Goal: Task Accomplishment & Management: Use online tool/utility

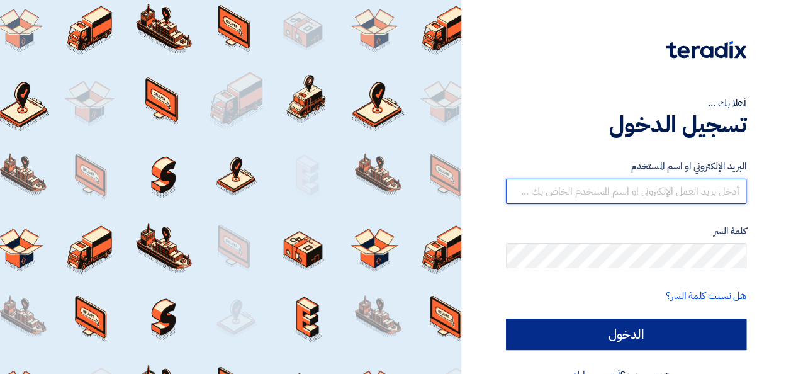
type input "[EMAIL_ADDRESS][DOMAIN_NAME]"
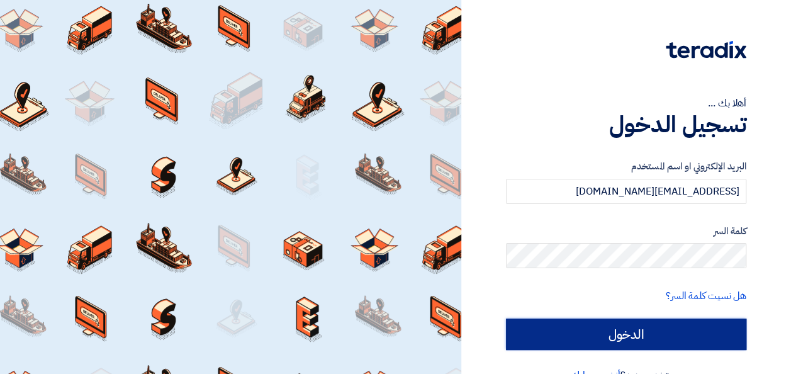
click at [675, 334] on input "الدخول" at bounding box center [626, 333] width 240 height 31
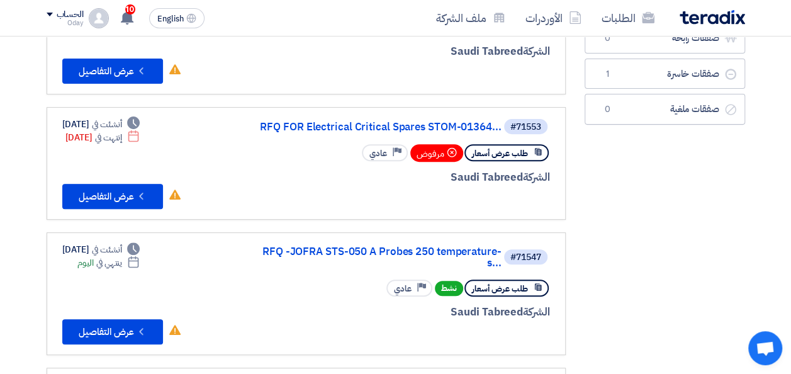
scroll to position [189, 0]
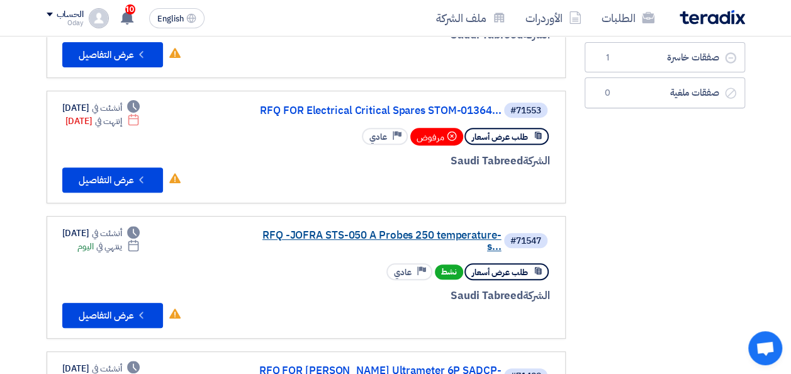
click at [394, 236] on link "RFQ -JOFRA STS-050 A Probes 250 temperature-s..." at bounding box center [376, 241] width 252 height 23
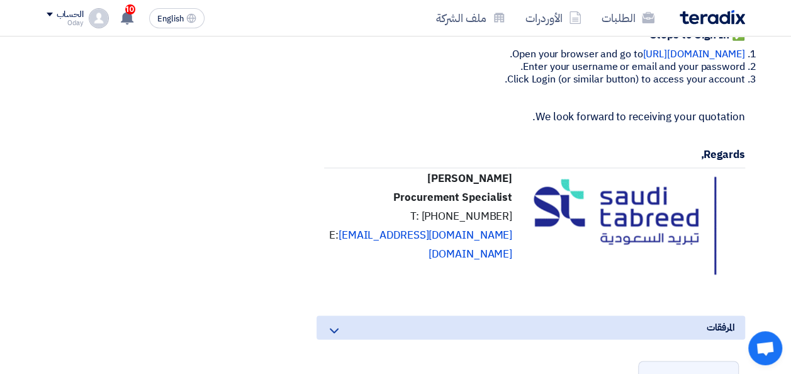
scroll to position [944, 0]
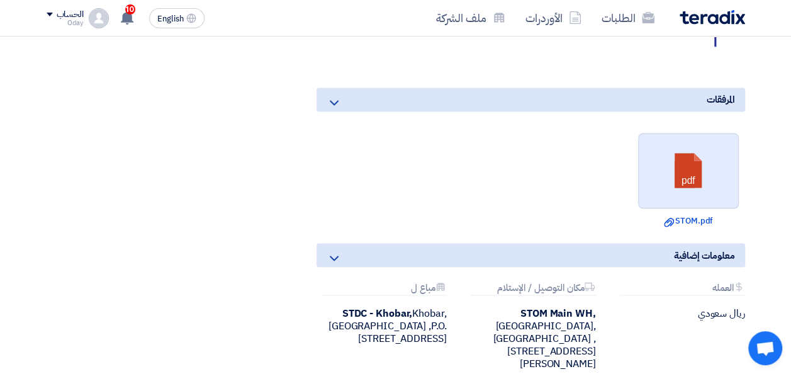
click at [709, 205] on link at bounding box center [689, 171] width 101 height 76
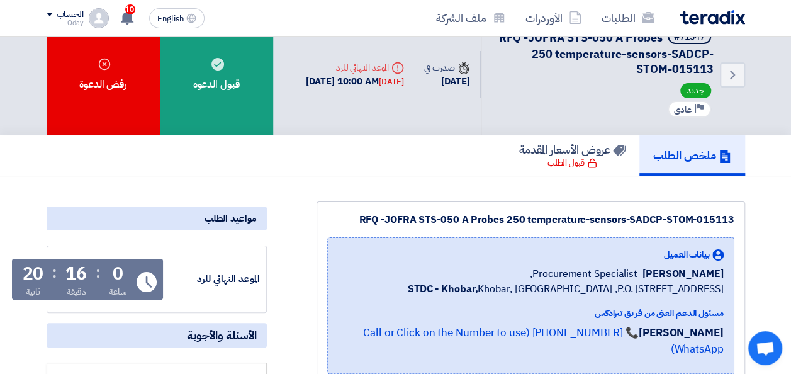
scroll to position [0, 0]
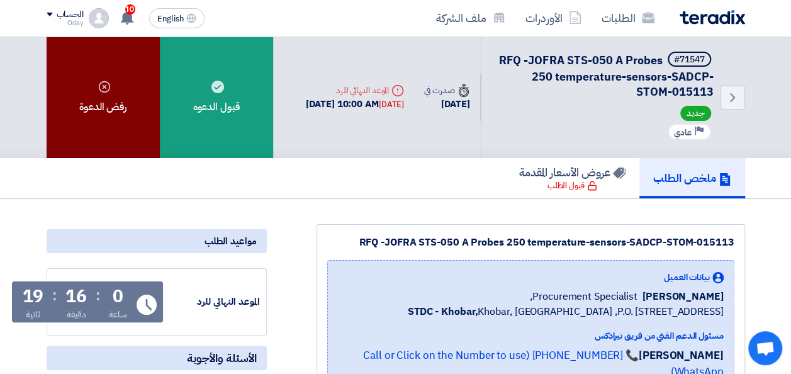
click at [134, 98] on div "رفض الدعوة" at bounding box center [103, 96] width 113 height 121
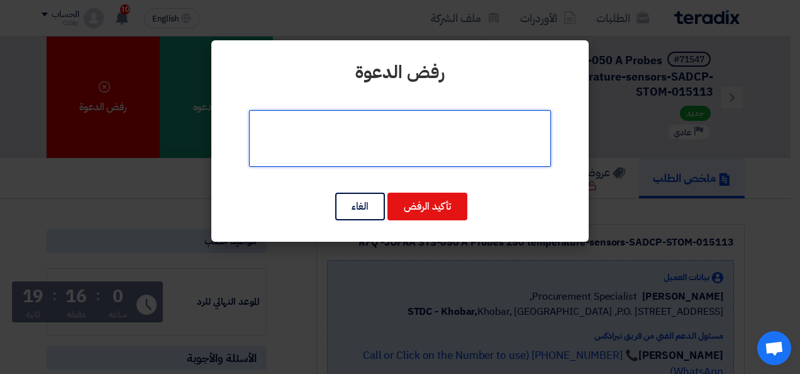
click at [391, 143] on textarea at bounding box center [400, 138] width 302 height 57
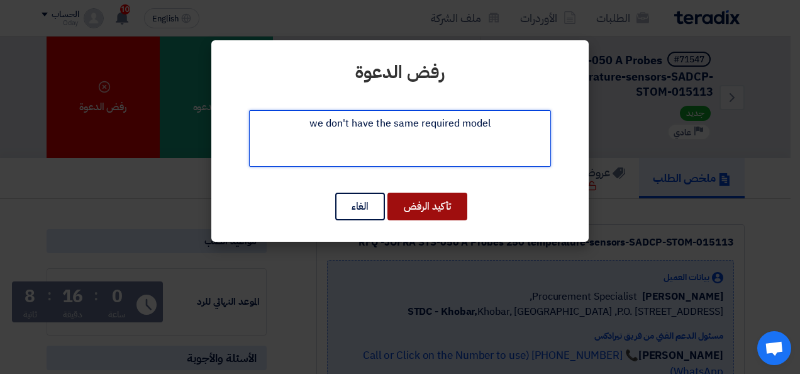
type textarea "we don't have the same required model"
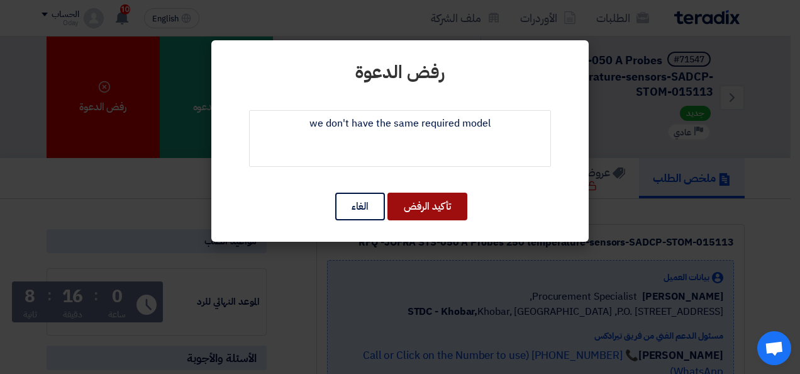
click at [418, 213] on button "تأكيد الرفض" at bounding box center [428, 207] width 80 height 28
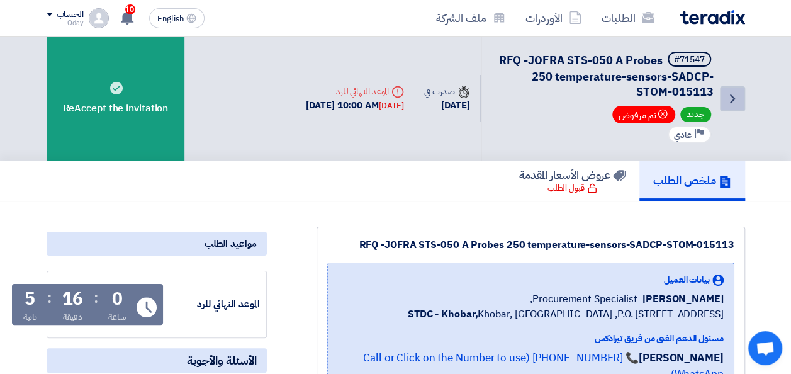
click at [740, 92] on link "Back" at bounding box center [732, 98] width 25 height 25
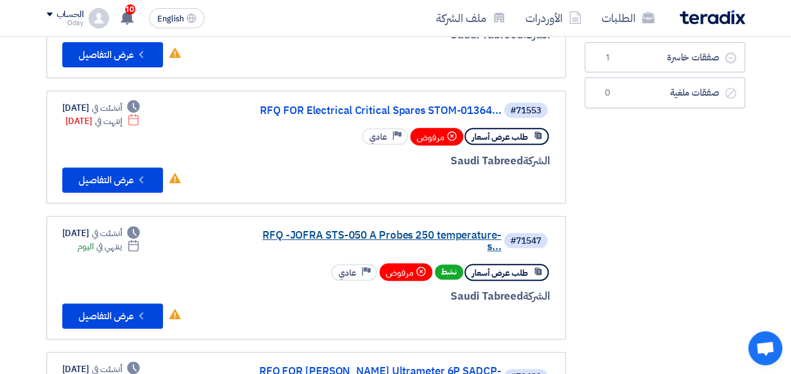
scroll to position [315, 0]
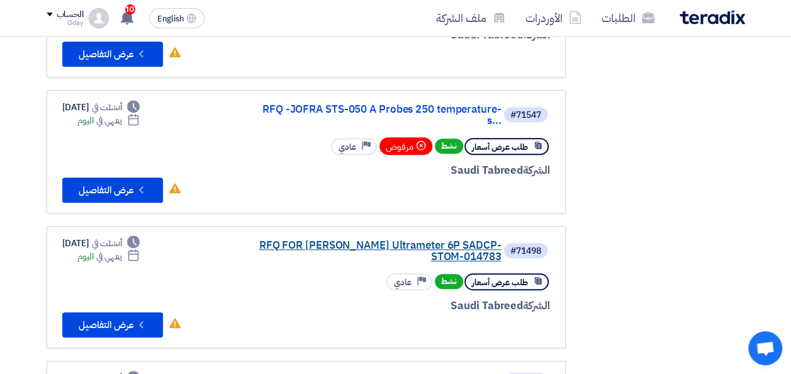
click at [381, 240] on link "RFQ FOR [PERSON_NAME] Ultrameter 6P SADCP-STOM-014783" at bounding box center [376, 251] width 252 height 23
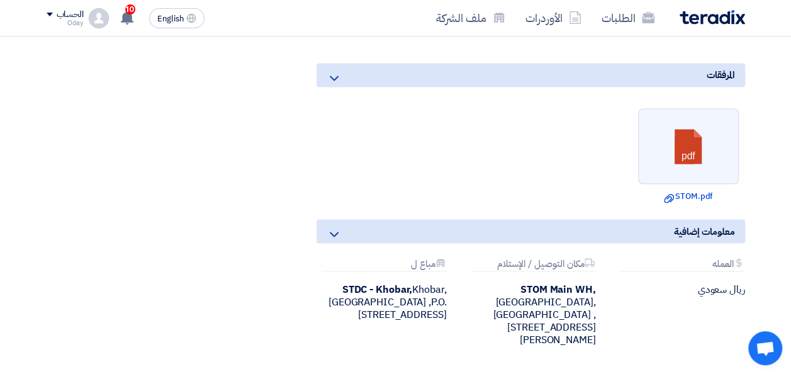
scroll to position [1070, 0]
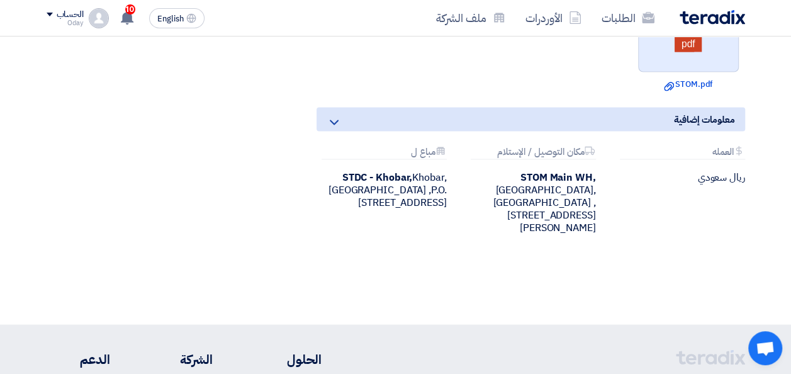
click at [700, 72] on link at bounding box center [689, 35] width 101 height 76
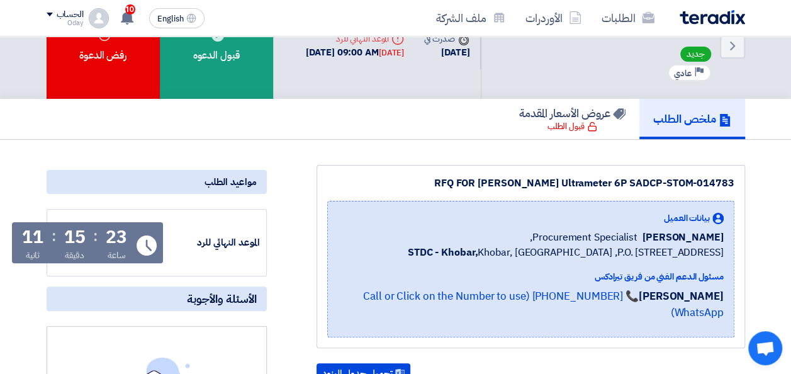
scroll to position [0, 0]
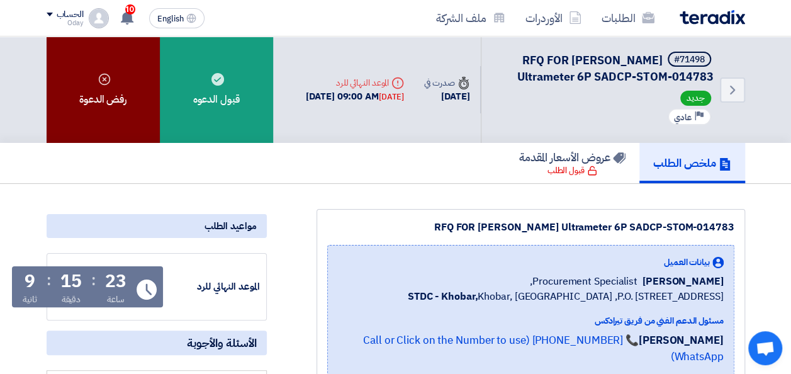
click at [115, 79] on div "رفض الدعوة" at bounding box center [103, 89] width 113 height 106
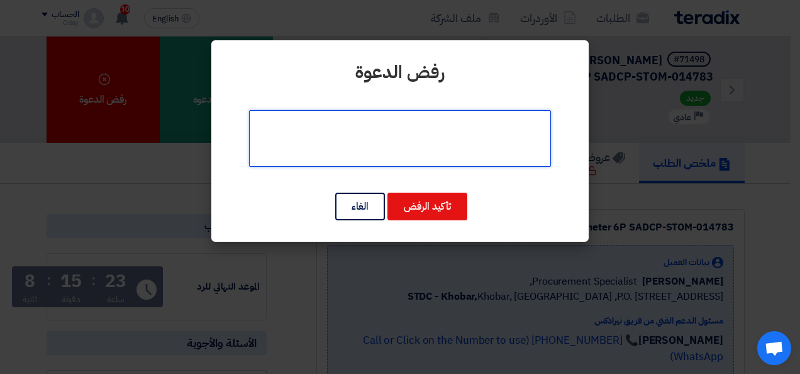
click at [425, 143] on textarea at bounding box center [400, 138] width 302 height 57
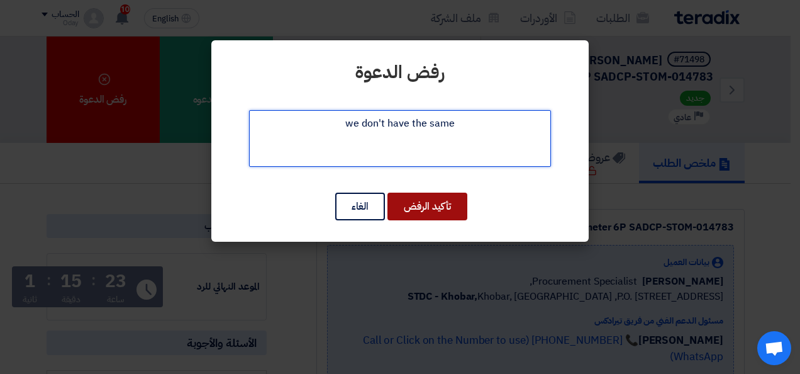
type textarea "we don't have the same"
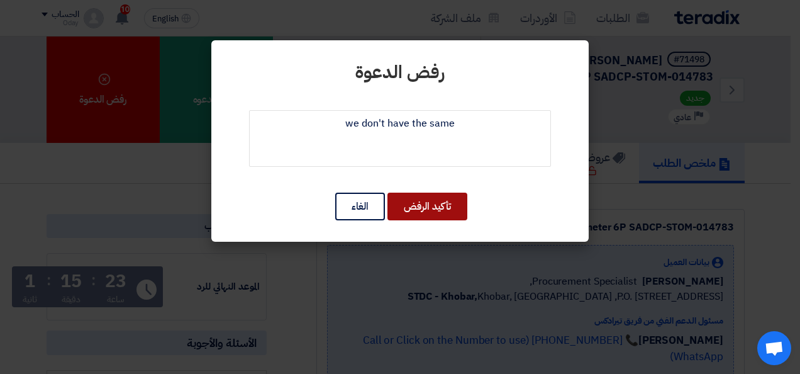
click at [415, 203] on button "تأكيد الرفض" at bounding box center [428, 207] width 80 height 28
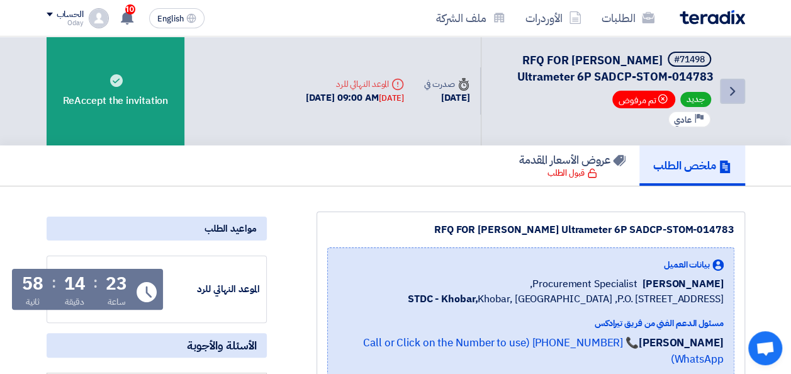
click at [741, 93] on link "Back" at bounding box center [732, 91] width 25 height 25
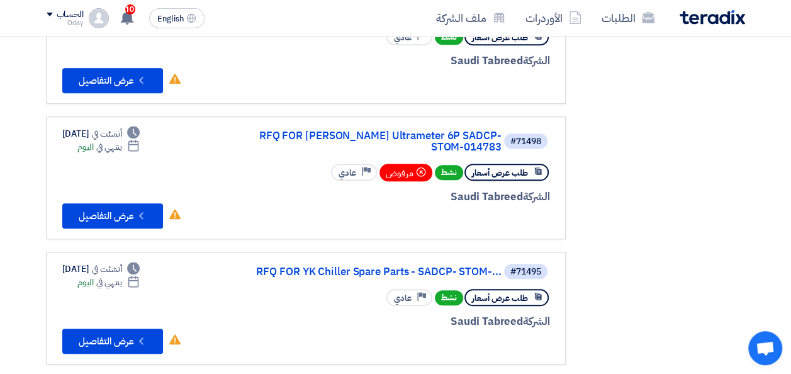
scroll to position [503, 0]
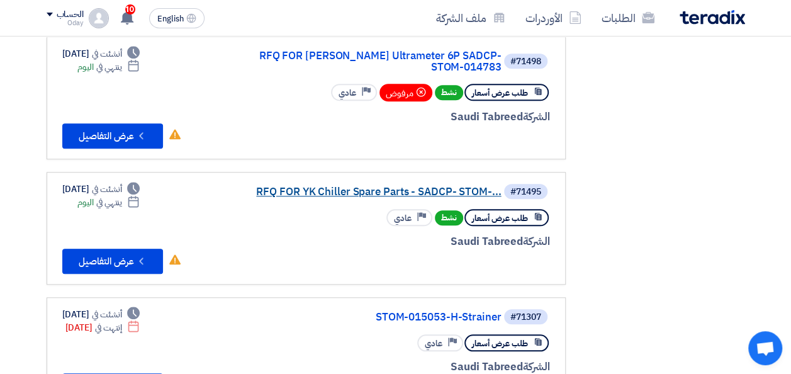
click at [398, 186] on link "RFQ FOR YK Chiller Spare Parts - SADCP- STOM-..." at bounding box center [376, 191] width 252 height 11
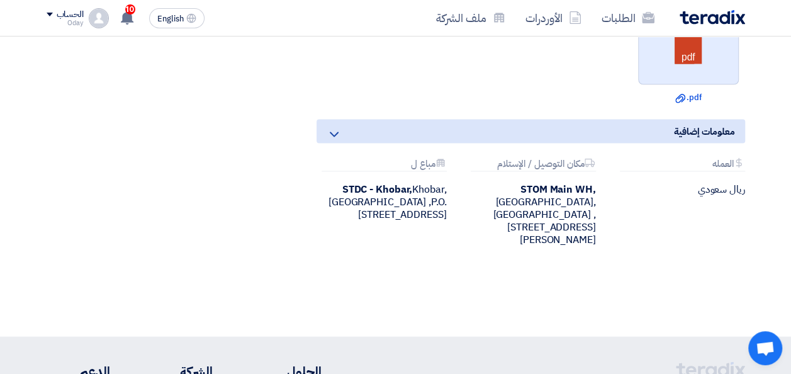
scroll to position [1012, 0]
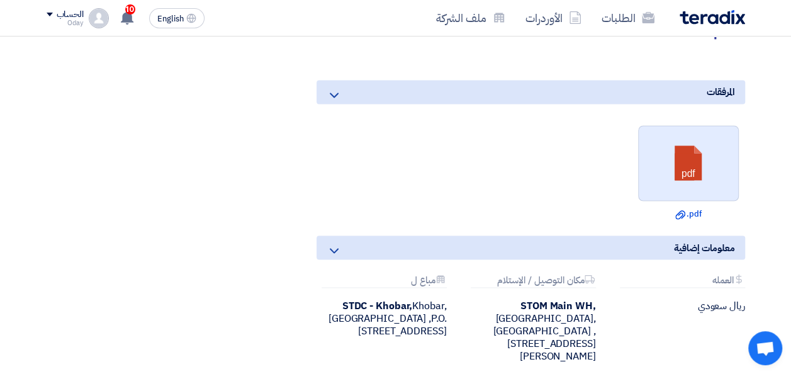
click at [700, 165] on link at bounding box center [689, 164] width 101 height 76
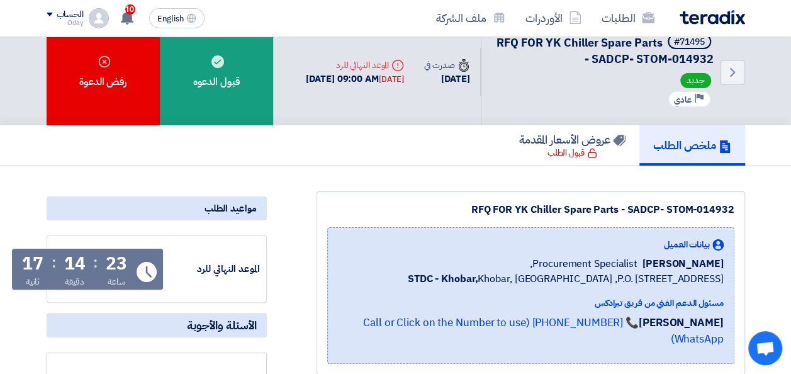
scroll to position [0, 0]
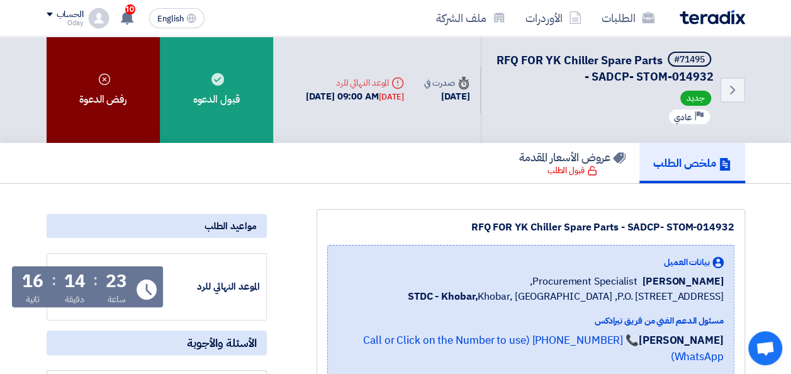
click at [122, 86] on div "رفض الدعوة" at bounding box center [103, 89] width 113 height 106
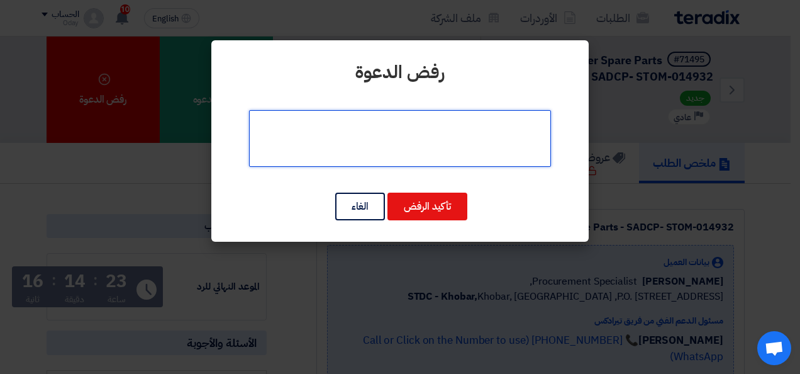
click at [380, 146] on textarea at bounding box center [400, 138] width 302 height 57
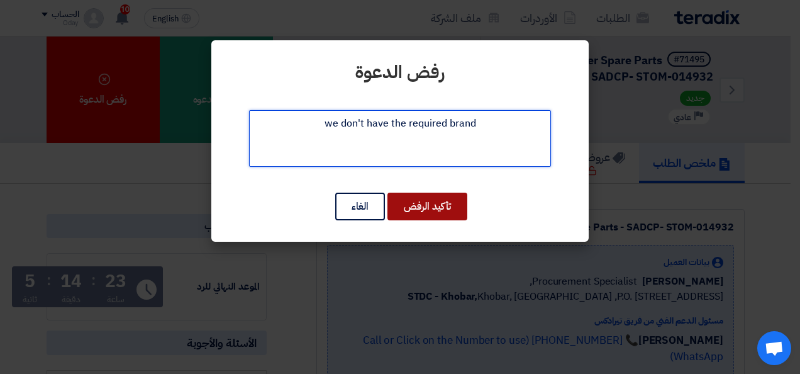
type textarea "we don't have the required brand"
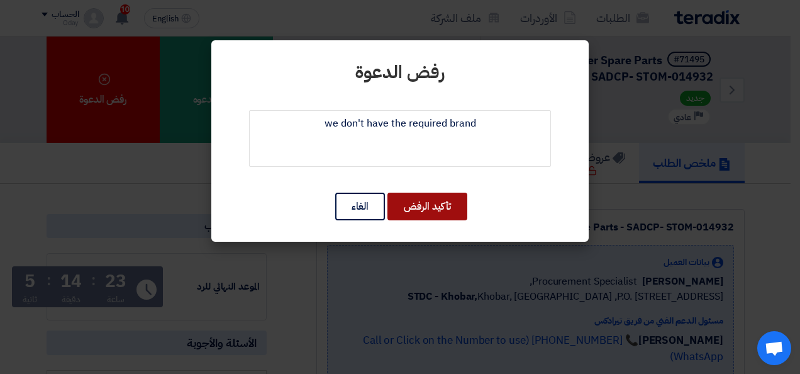
click at [415, 199] on button "تأكيد الرفض" at bounding box center [428, 207] width 80 height 28
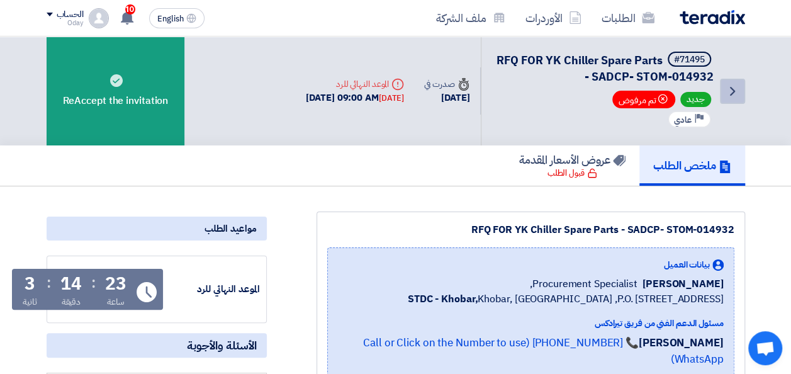
click at [727, 91] on icon "Back" at bounding box center [732, 91] width 15 height 15
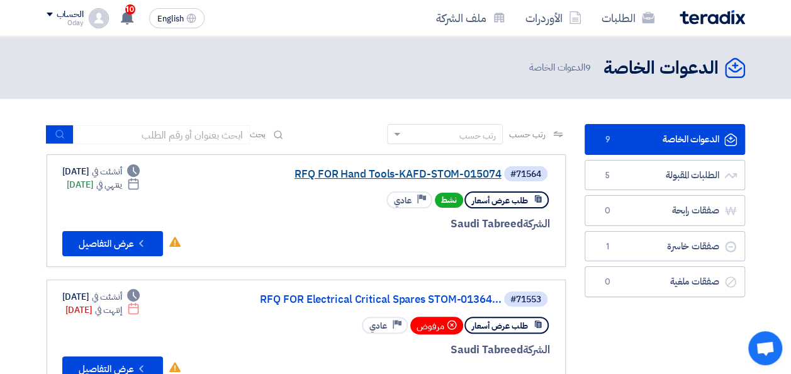
click at [403, 178] on link "RFQ FOR Hand Tools-KAFD-STOM-015074" at bounding box center [376, 174] width 252 height 11
